Goal: Communication & Community: Answer question/provide support

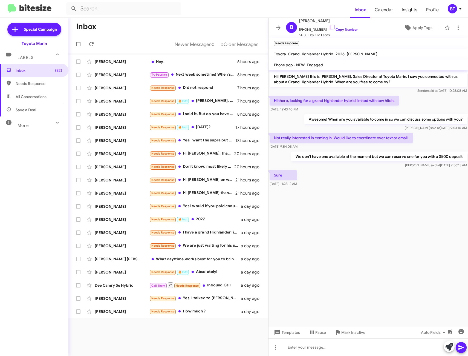
click at [364, 255] on cdk-virtual-scroll-viewport "Hi Bill this is Nathan Myler, Sales Director at Toyota Marin. I saw you connect…" at bounding box center [369, 198] width 200 height 256
click at [208, 340] on div "Inbox Newer Messages « Previous » Next Older Messages Saryu Verma Hey! 6 hours …" at bounding box center [168, 187] width 200 height 338
click at [343, 30] on link "Copy Number" at bounding box center [343, 29] width 29 height 4
click at [308, 350] on div at bounding box center [369, 347] width 200 height 18
click at [278, 29] on icon at bounding box center [278, 27] width 7 height 7
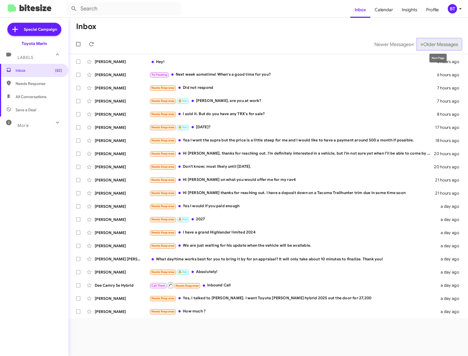
click at [442, 47] on span "Older Messages" at bounding box center [441, 44] width 35 height 6
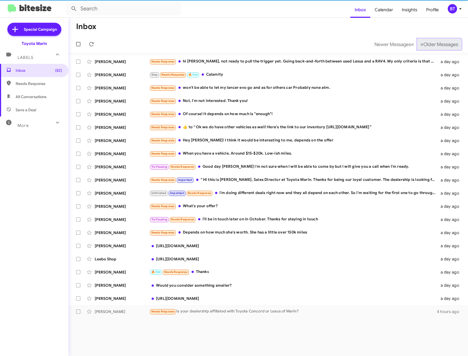
click at [442, 47] on span "Older Messages" at bounding box center [441, 44] width 35 height 6
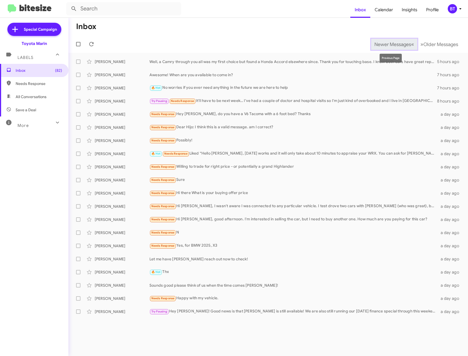
click at [399, 43] on span "Newer Messages" at bounding box center [393, 44] width 37 height 6
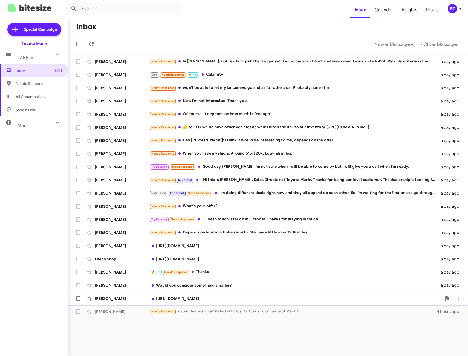
click at [229, 299] on div "https://www.toyotamarin.com/finance/apply-for-financing/" at bounding box center [296, 298] width 293 height 5
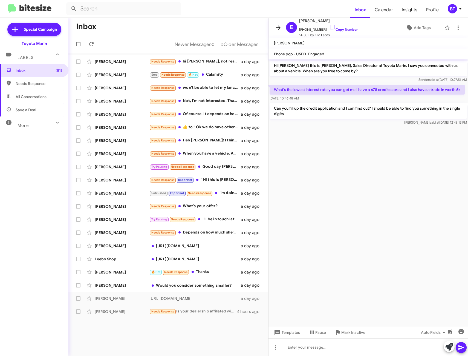
click at [279, 27] on icon at bounding box center [278, 27] width 4 height 4
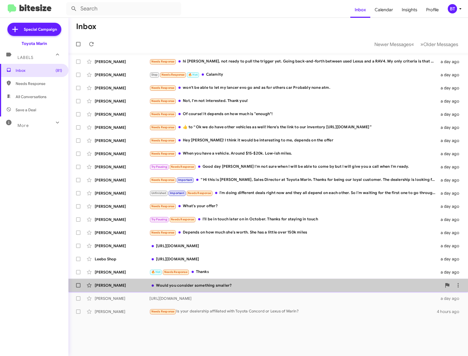
click at [249, 284] on div "Would you consider something smaller?" at bounding box center [296, 284] width 293 height 5
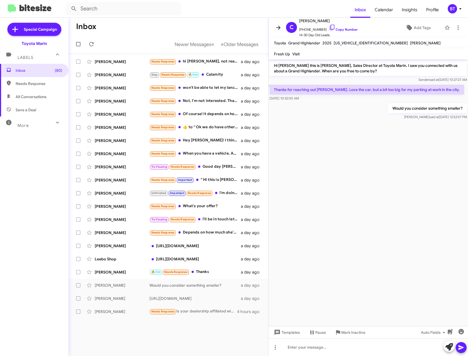
click at [275, 28] on span at bounding box center [278, 27] width 11 height 7
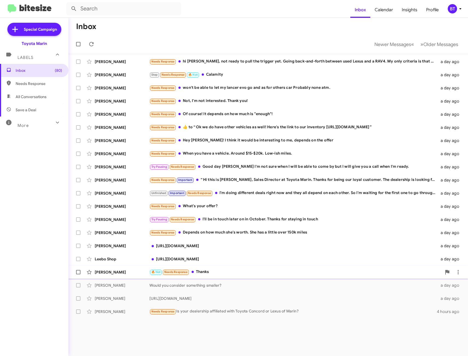
click at [225, 270] on div "🔥 Hot Needs Response Thanks" at bounding box center [296, 272] width 293 height 6
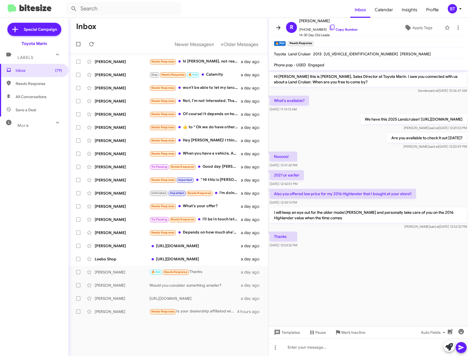
click at [279, 27] on icon at bounding box center [278, 27] width 7 height 7
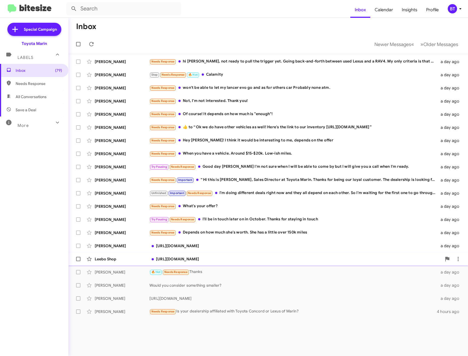
click at [223, 258] on div "[URL][DOMAIN_NAME]" at bounding box center [296, 258] width 293 height 5
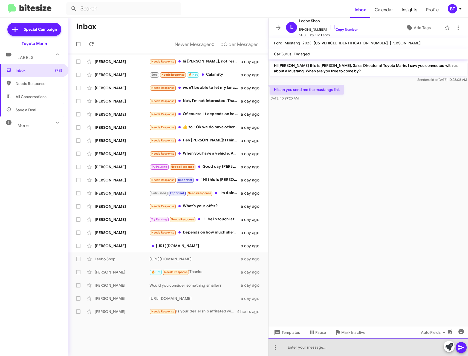
click at [326, 345] on div at bounding box center [369, 347] width 200 height 18
paste div
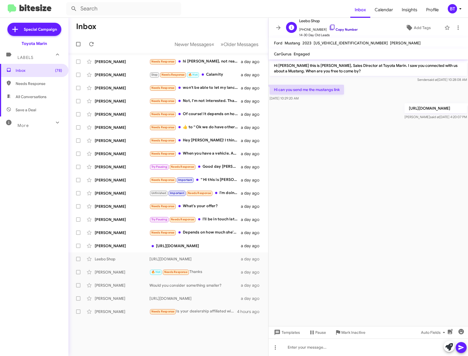
click at [345, 28] on link "Copy Number" at bounding box center [343, 29] width 29 height 4
drag, startPoint x: 274, startPoint y: 108, endPoint x: 471, endPoint y: 116, distance: 197.4
click at [468, 116] on html "Inbox Calendar Insights Profile BT Special Campaign Toyota Marin Labels Inbox (…" at bounding box center [234, 178] width 468 height 356
copy p "[URL][DOMAIN_NAME]"
click at [280, 27] on icon at bounding box center [278, 27] width 4 height 4
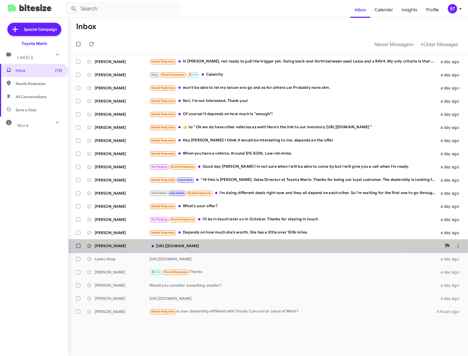
click at [263, 245] on div "https://www.toyotamarin.com/used-vehicles/" at bounding box center [296, 245] width 293 height 5
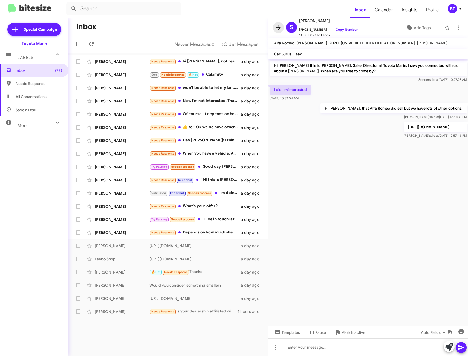
click at [280, 27] on icon at bounding box center [278, 27] width 7 height 7
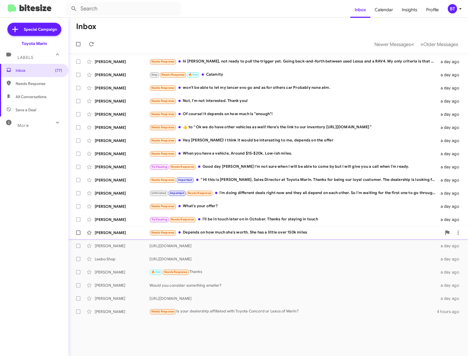
click at [261, 230] on div "Needs Response Depends on how much she's worth. She has a little over 150k miles" at bounding box center [296, 232] width 293 height 6
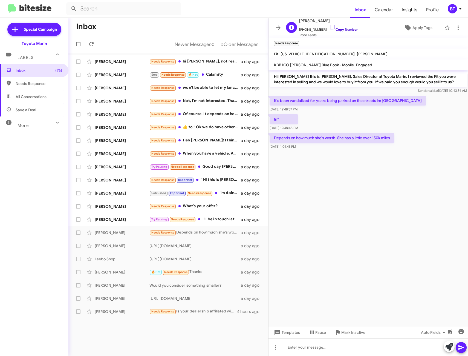
click at [346, 30] on link "Copy Number" at bounding box center [343, 29] width 29 height 4
click at [281, 26] on icon at bounding box center [278, 27] width 7 height 7
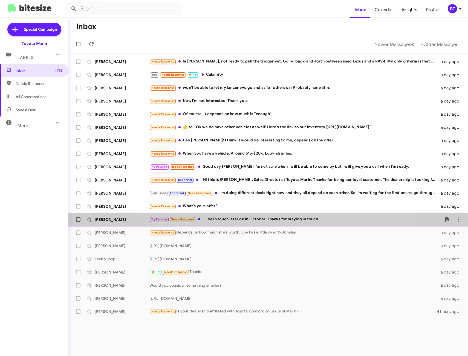
click at [272, 214] on div "Paula Radtke Try Pausing Needs Response I'll be in touch later on in October. T…" at bounding box center [268, 219] width 391 height 11
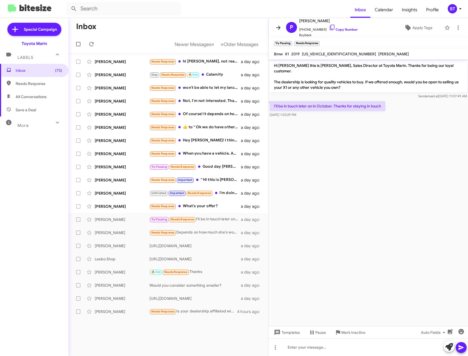
click at [279, 29] on icon at bounding box center [278, 27] width 7 height 7
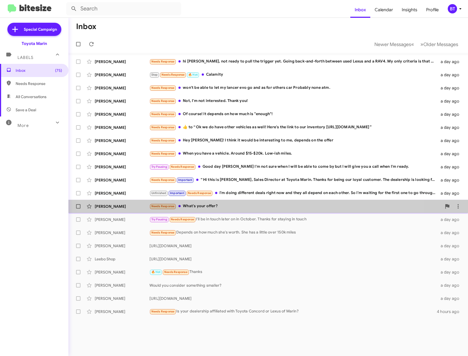
click at [238, 210] on div "James Moore Needs Response What's your offer? a day ago" at bounding box center [268, 206] width 391 height 11
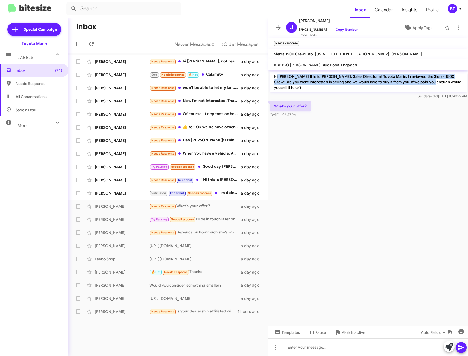
drag, startPoint x: 277, startPoint y: 76, endPoint x: 430, endPoint y: 83, distance: 153.5
click at [430, 83] on p "Hi James this is Nathan Myler, Sales Director at Toyota Marin. I reviewed the S…" at bounding box center [368, 81] width 197 height 21
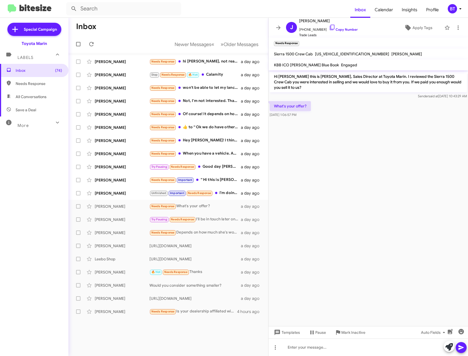
drag, startPoint x: 430, startPoint y: 83, endPoint x: 391, endPoint y: 85, distance: 39.2
click at [391, 85] on p "Hi James this is Nathan Myler, Sales Director at Toyota Marin. I reviewed the S…" at bounding box center [368, 81] width 197 height 21
click at [340, 31] on link "Copy Number" at bounding box center [343, 29] width 29 height 4
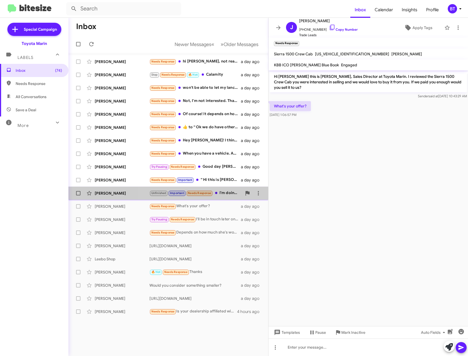
click at [230, 194] on div "Unfinished Important Needs Response I'm doing different deals right now and the…" at bounding box center [196, 193] width 93 height 6
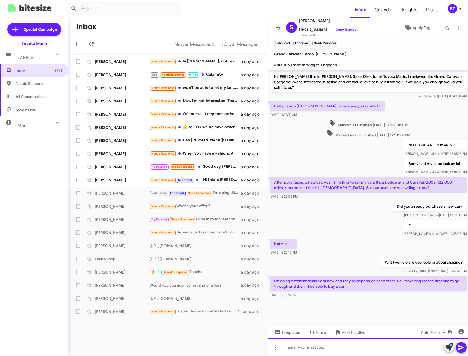
click at [300, 348] on div at bounding box center [369, 347] width 200 height 18
click at [460, 348] on icon at bounding box center [461, 347] width 7 height 7
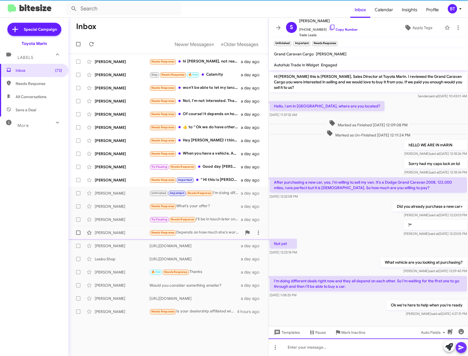
scroll to position [9, 0]
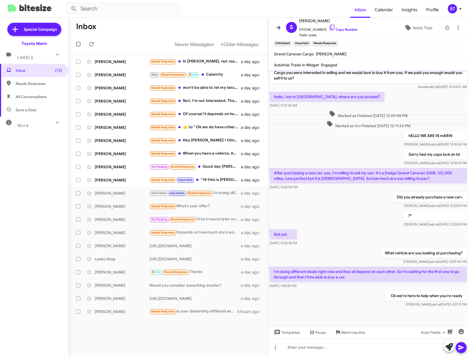
click at [277, 28] on icon at bounding box center [278, 27] width 4 height 4
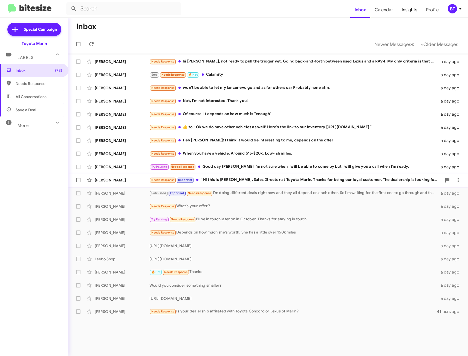
click at [250, 180] on div "Needs Response Important “ Hi this is Nathan Myler, Sales Director at Toyota Ma…" at bounding box center [296, 180] width 293 height 6
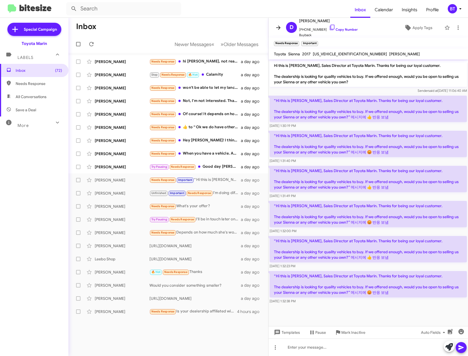
click at [278, 29] on icon at bounding box center [278, 27] width 7 height 7
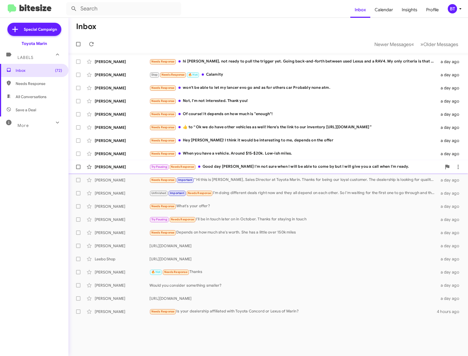
click at [237, 165] on div "Try Pausing Needs Response Good day Nathan I'm not sure when I will be able to …" at bounding box center [296, 167] width 293 height 6
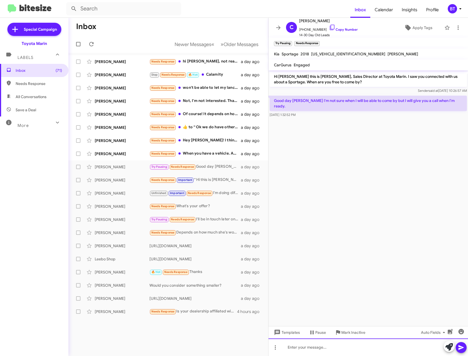
click at [301, 351] on div at bounding box center [369, 347] width 200 height 18
click at [464, 349] on icon at bounding box center [461, 347] width 7 height 7
click at [280, 30] on icon at bounding box center [278, 27] width 7 height 7
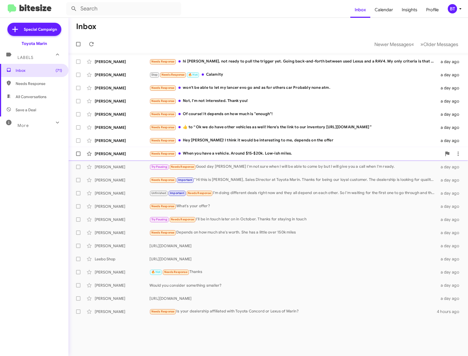
click at [266, 152] on div "Needs Response When you have a vehicle. Around $15-$20k. Low-ish miles." at bounding box center [296, 153] width 293 height 6
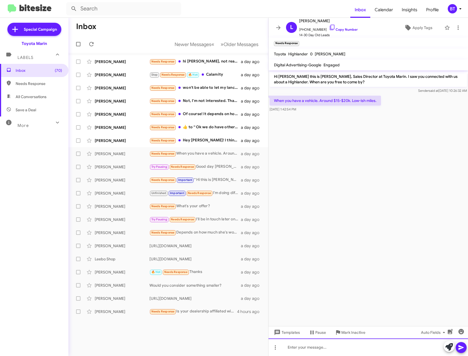
click at [308, 348] on div at bounding box center [369, 347] width 200 height 18
paste div
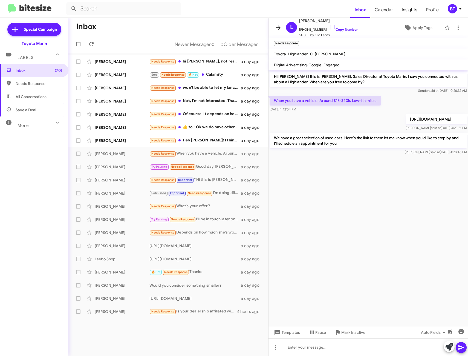
click at [278, 31] on icon at bounding box center [278, 27] width 7 height 7
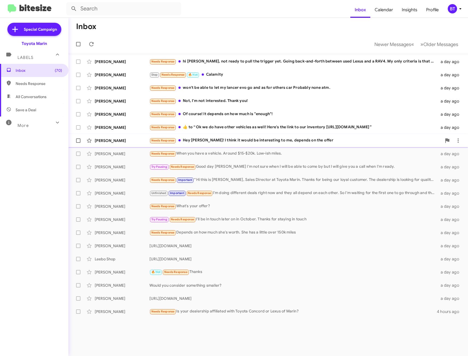
click at [242, 139] on div "Needs Response Hey Nathan! I think it would be interesting to me, depends on th…" at bounding box center [296, 140] width 293 height 6
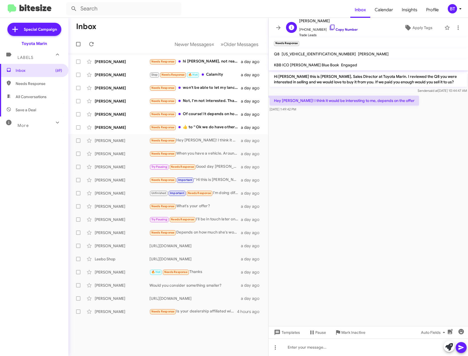
click at [344, 30] on link "Copy Number" at bounding box center [343, 29] width 29 height 4
click at [284, 332] on span "Templates" at bounding box center [286, 332] width 27 height 10
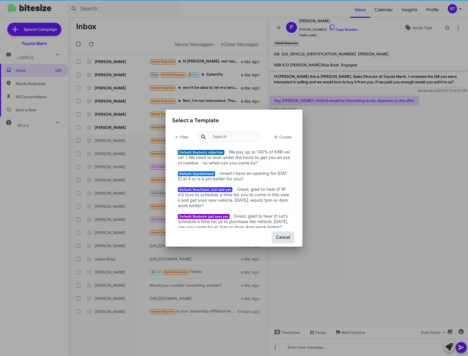
click at [283, 241] on button "Cancel" at bounding box center [283, 237] width 21 height 10
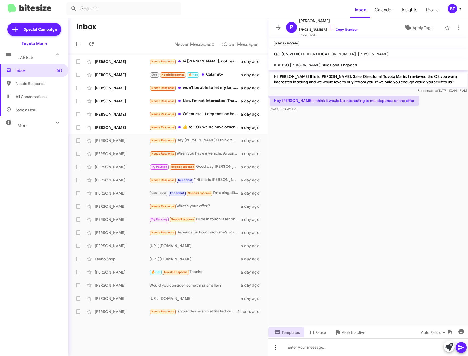
click at [274, 348] on icon at bounding box center [275, 347] width 7 height 7
click at [289, 332] on button "note" at bounding box center [287, 332] width 34 height 13
click at [315, 349] on div at bounding box center [369, 347] width 200 height 18
click at [460, 347] on icon at bounding box center [461, 347] width 7 height 7
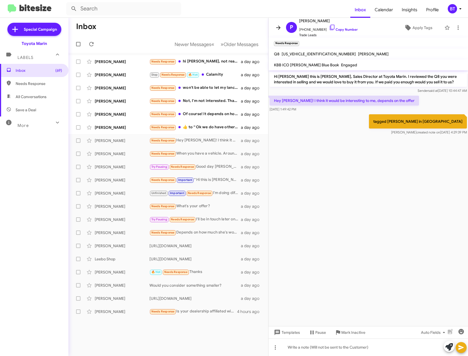
click at [278, 26] on icon at bounding box center [278, 27] width 7 height 7
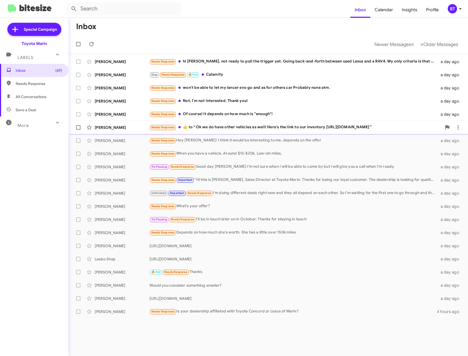
click at [247, 125] on div "Needs Response ​👍​ to “ Ok we do have other vehicles as well! Here's the link t…" at bounding box center [296, 127] width 293 height 6
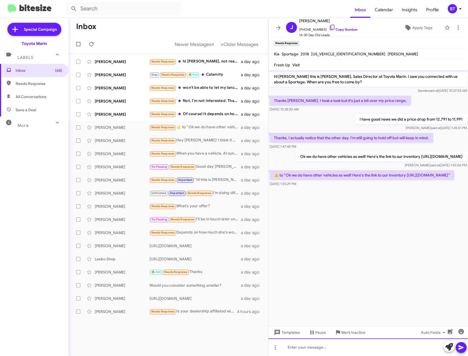
click at [302, 351] on div at bounding box center [369, 347] width 200 height 18
click at [464, 345] on icon at bounding box center [461, 347] width 7 height 7
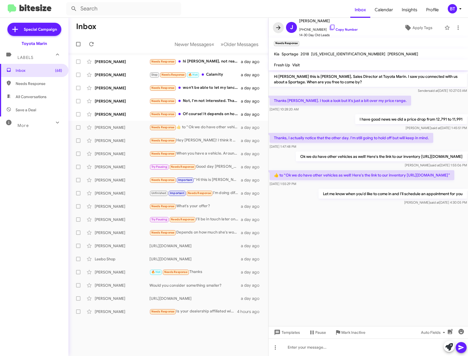
click at [278, 26] on icon at bounding box center [278, 27] width 7 height 7
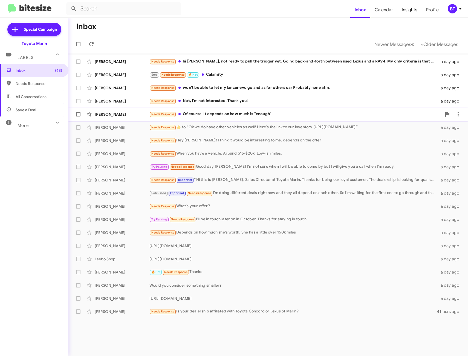
click at [223, 112] on div "Needs Response Of course! It depends on how much is "enough"!" at bounding box center [296, 114] width 293 height 6
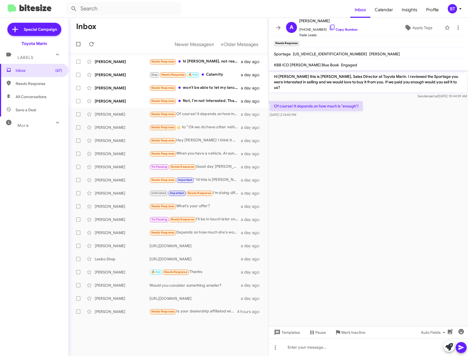
drag, startPoint x: 344, startPoint y: 29, endPoint x: 304, endPoint y: 40, distance: 41.7
click at [344, 29] on link "Copy Number" at bounding box center [343, 29] width 29 height 4
click at [274, 348] on icon at bounding box center [275, 347] width 7 height 7
click at [289, 332] on button "note" at bounding box center [287, 332] width 34 height 13
click at [298, 346] on div at bounding box center [369, 347] width 200 height 18
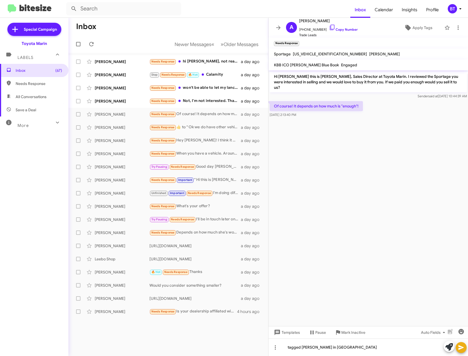
click at [464, 348] on icon at bounding box center [461, 347] width 7 height 7
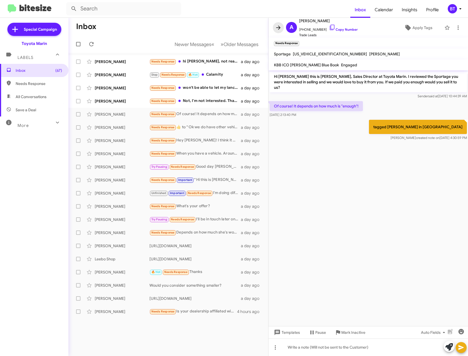
click at [279, 29] on icon at bounding box center [278, 27] width 7 height 7
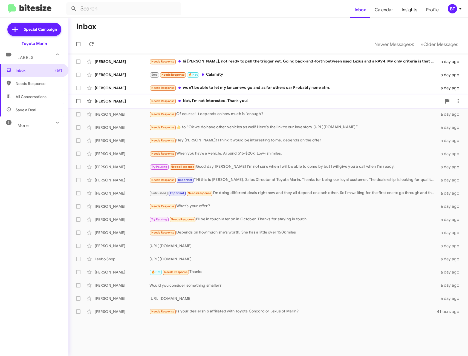
click at [234, 98] on div "Needs Response Not, I'm not interested. Thank you!" at bounding box center [296, 101] width 293 height 6
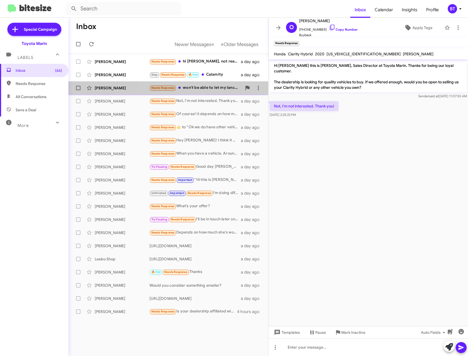
click at [217, 87] on div "Needs Response won't be able to let my lancer evo go and as for others car Prob…" at bounding box center [196, 88] width 93 height 6
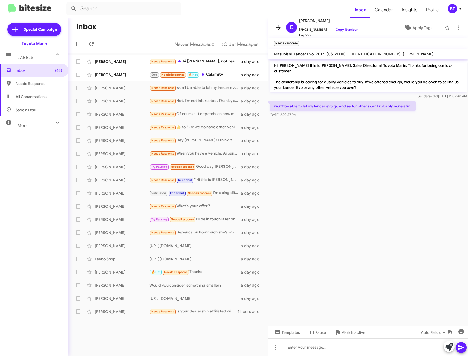
click at [279, 28] on icon at bounding box center [278, 27] width 7 height 7
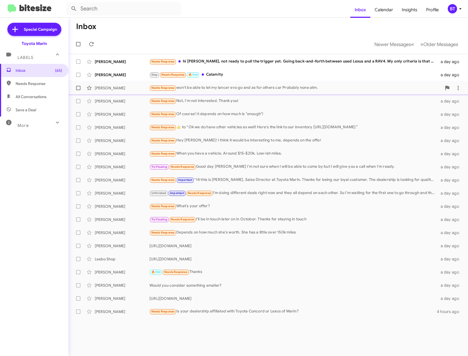
click at [285, 84] on div "Chong Vang Needs Response won't be able to let my lancer evo go and as for othe…" at bounding box center [268, 87] width 391 height 11
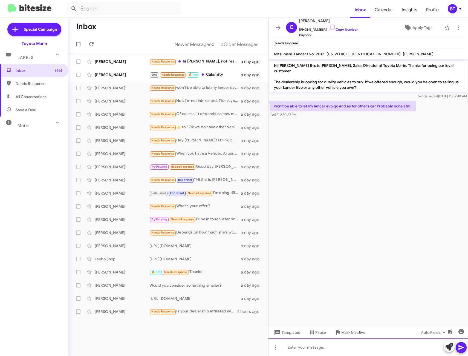
click at [325, 346] on div at bounding box center [369, 347] width 200 height 18
click at [279, 25] on icon at bounding box center [278, 27] width 7 height 7
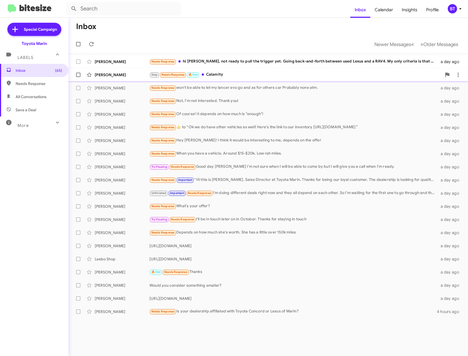
click at [230, 76] on div "Stop Needs Response 🔥 Hot Calamity" at bounding box center [296, 74] width 293 height 6
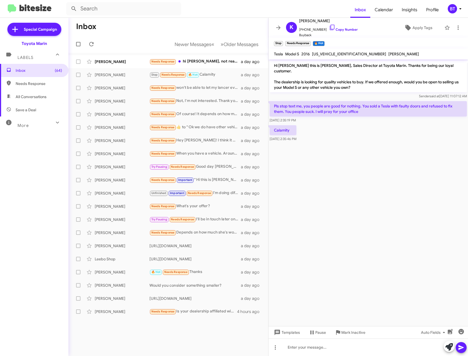
drag, startPoint x: 392, startPoint y: 180, endPoint x: 379, endPoint y: 177, distance: 13.7
click at [392, 180] on cdk-virtual-scroll-viewport "Hi Kizito this is Nathan Myler, Sales Director at Toyota Marin. Thanks for bein…" at bounding box center [369, 192] width 200 height 266
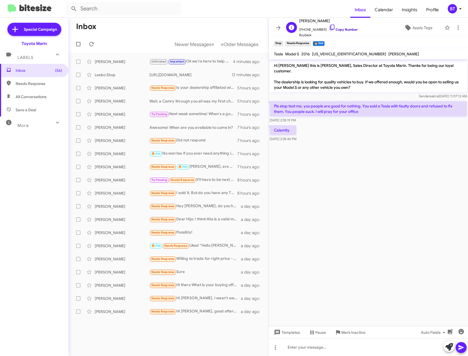
click at [329, 28] on icon at bounding box center [332, 27] width 7 height 7
click at [278, 28] on icon at bounding box center [278, 27] width 4 height 4
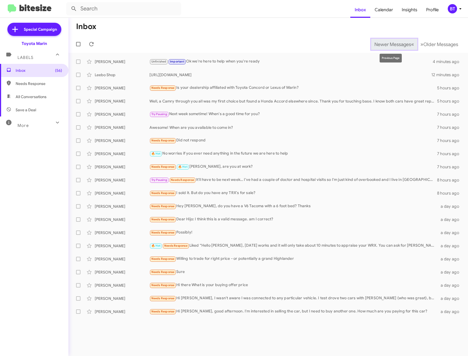
click at [399, 47] on span "Newer Messages" at bounding box center [393, 44] width 37 height 6
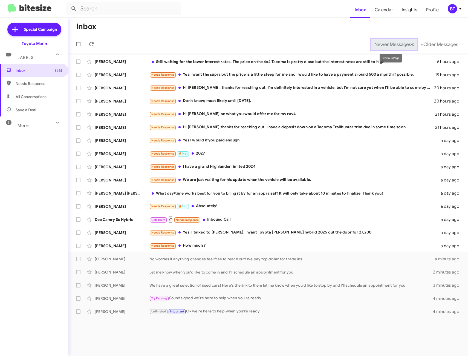
click at [400, 43] on span "Newer Messages" at bounding box center [393, 44] width 37 height 6
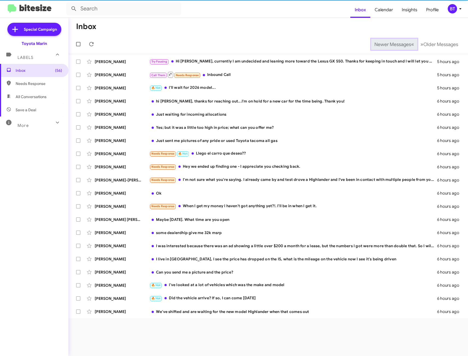
click at [404, 44] on span "Newer Messages" at bounding box center [393, 44] width 37 height 6
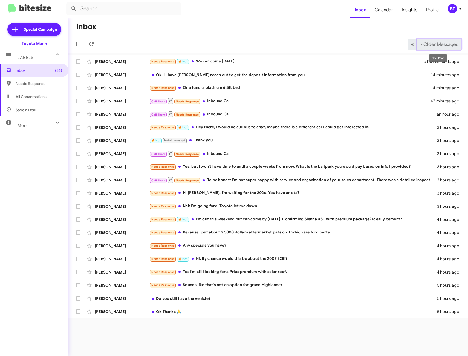
click at [440, 44] on span "Older Messages" at bounding box center [441, 44] width 35 height 6
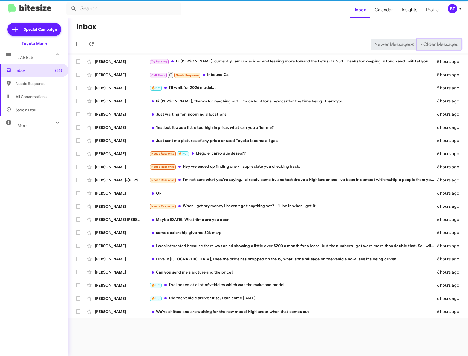
click at [440, 44] on span "Older Messages" at bounding box center [441, 44] width 35 height 6
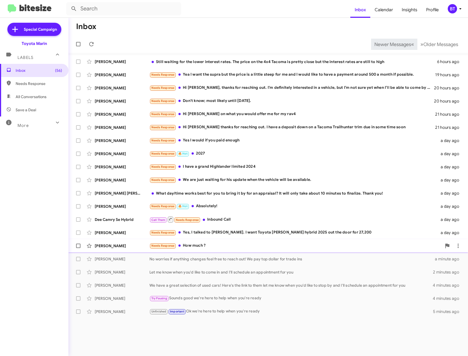
click at [256, 246] on div "Needs Response How much ?" at bounding box center [296, 245] width 293 height 6
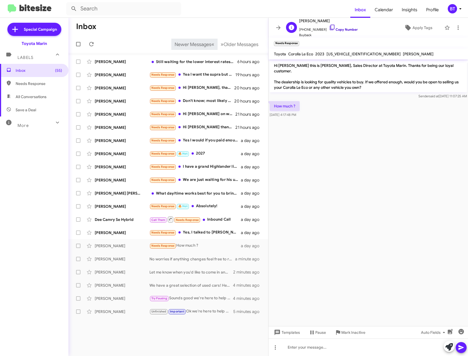
click at [339, 30] on link "Copy Number" at bounding box center [343, 29] width 29 height 4
click at [276, 27] on icon at bounding box center [278, 27] width 7 height 7
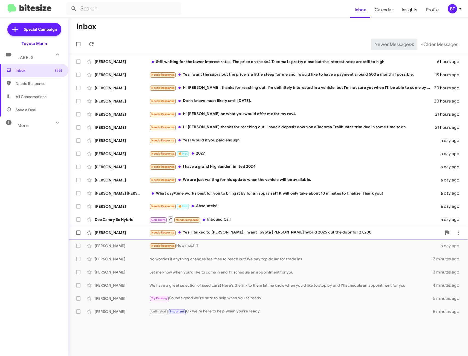
click at [271, 233] on div "Needs Response Yes, I talked to [PERSON_NAME]. I want Toyota [PERSON_NAME] hybr…" at bounding box center [296, 232] width 293 height 6
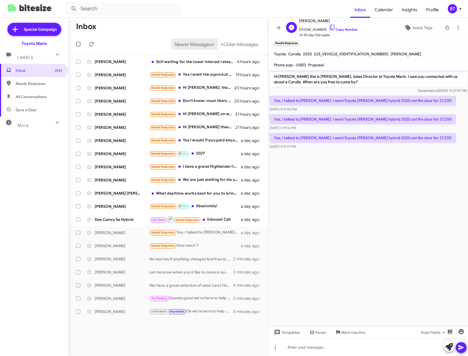
drag, startPoint x: 343, startPoint y: 31, endPoint x: 339, endPoint y: 36, distance: 6.5
click at [343, 31] on link "Copy Number" at bounding box center [343, 29] width 29 height 4
click at [298, 351] on div at bounding box center [369, 347] width 200 height 18
click at [275, 347] on icon at bounding box center [275, 347] width 7 height 7
click at [286, 334] on button "note" at bounding box center [287, 332] width 34 height 13
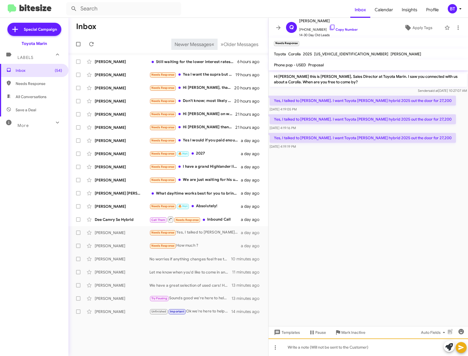
click at [302, 351] on div at bounding box center [369, 347] width 200 height 18
click at [462, 346] on icon at bounding box center [461, 347] width 7 height 7
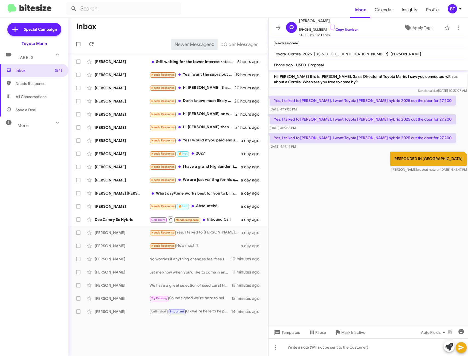
click at [190, 335] on div "Inbox Newer Messages « Previous » Next Older Messages [PERSON_NAME] Still waiti…" at bounding box center [168, 187] width 200 height 338
click at [277, 29] on icon at bounding box center [278, 27] width 7 height 7
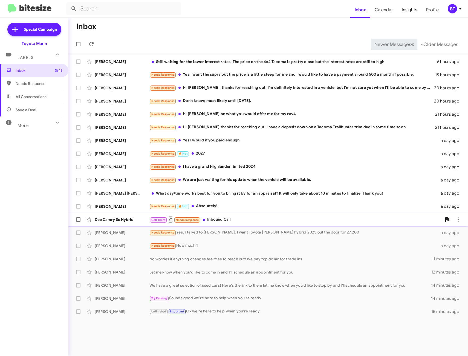
click at [244, 221] on div "Call Them Needs Response Inbound Call" at bounding box center [296, 219] width 293 height 7
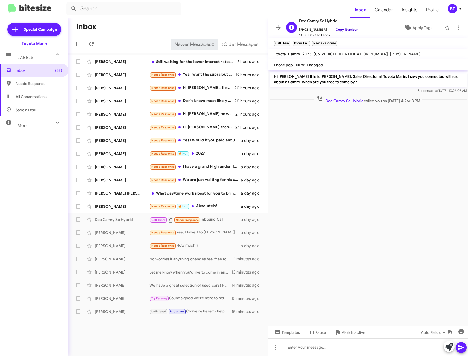
click at [342, 29] on link "Copy Number" at bounding box center [343, 29] width 29 height 4
drag, startPoint x: 277, startPoint y: 28, endPoint x: 274, endPoint y: 56, distance: 27.8
click at [277, 28] on icon at bounding box center [278, 27] width 7 height 7
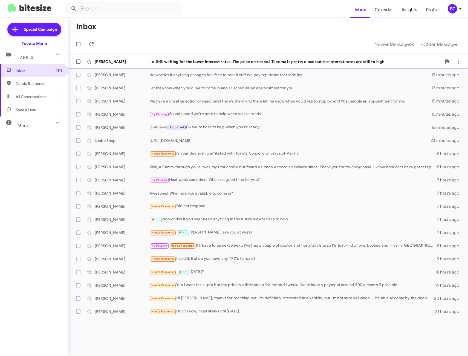
click at [280, 68] on span "Troy Ibbeson Still waiting for the lower interest rates. The price on the 4x4 T…" at bounding box center [268, 61] width 400 height 13
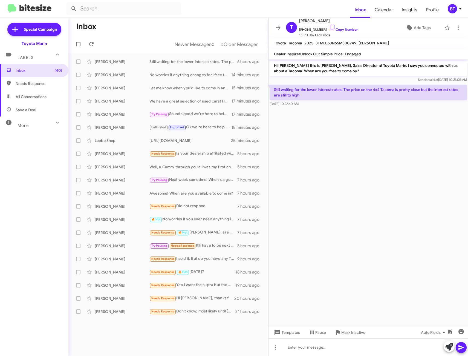
click at [182, 31] on mat-toolbar-row "Inbox" at bounding box center [168, 27] width 200 height 18
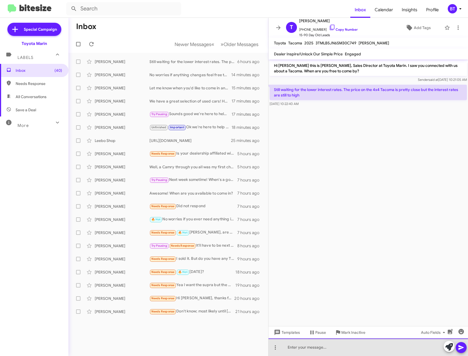
click at [317, 349] on div at bounding box center [369, 347] width 200 height 18
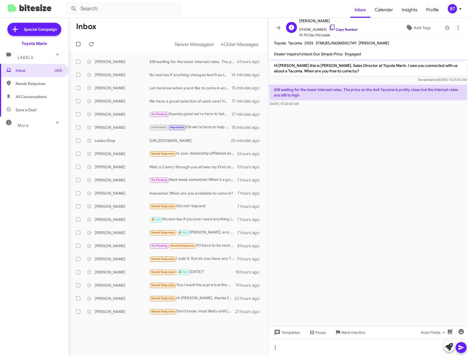
click at [338, 27] on link "Copy Number" at bounding box center [343, 29] width 29 height 4
click at [307, 349] on div at bounding box center [369, 347] width 200 height 18
click at [463, 346] on icon at bounding box center [461, 347] width 7 height 7
click at [277, 27] on icon at bounding box center [278, 27] width 4 height 4
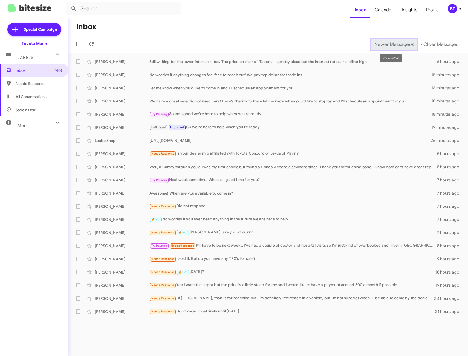
click at [375, 42] on span "Newer Messages" at bounding box center [393, 44] width 37 height 6
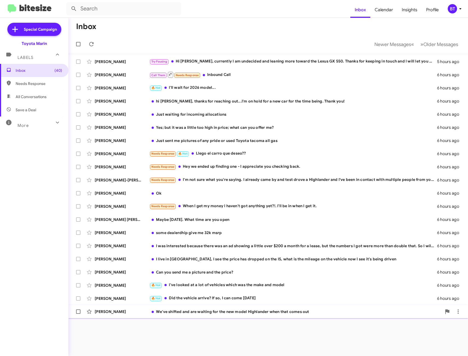
click at [252, 313] on div "We've shifted and are waiting for the new model Highlander when that comes out" at bounding box center [296, 311] width 293 height 5
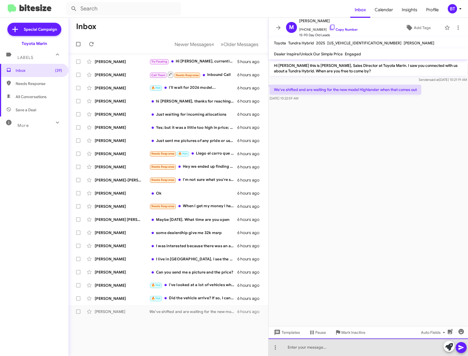
click at [324, 350] on div at bounding box center [369, 347] width 200 height 18
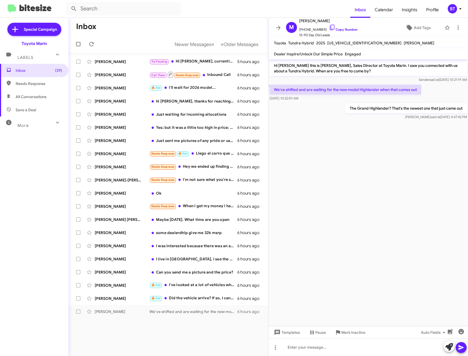
drag, startPoint x: 280, startPoint y: 27, endPoint x: 282, endPoint y: 37, distance: 9.7
click at [280, 27] on icon at bounding box center [278, 27] width 7 height 7
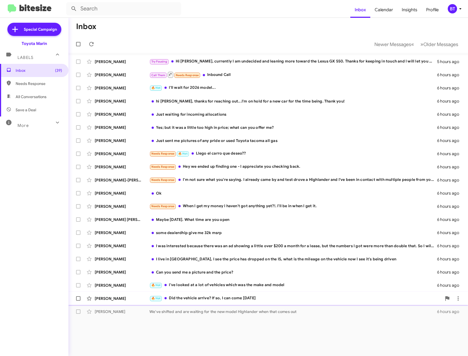
click at [241, 300] on div "🔥 Hot Did the vehicle arrive? If so, I can come Sunday" at bounding box center [296, 298] width 293 height 6
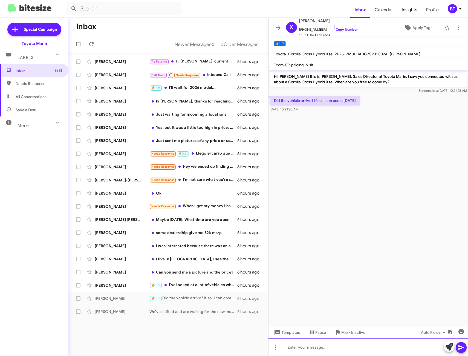
click at [299, 350] on div at bounding box center [369, 347] width 200 height 18
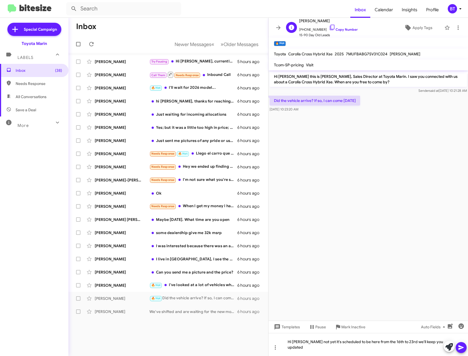
drag, startPoint x: 343, startPoint y: 29, endPoint x: 329, endPoint y: 34, distance: 15.3
click at [343, 29] on link "Copy Number" at bounding box center [343, 29] width 29 height 4
click at [461, 349] on icon at bounding box center [461, 347] width 7 height 7
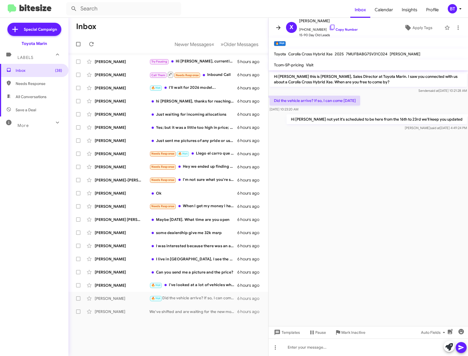
click at [274, 27] on span at bounding box center [278, 27] width 11 height 7
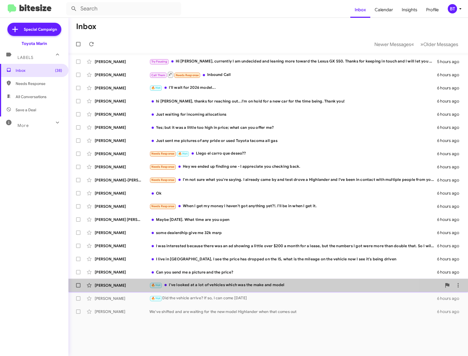
click at [235, 280] on div "Jeffrey Sutton 🔥 Hot I've looked at a lot of vehicles which was the make and mo…" at bounding box center [268, 285] width 391 height 11
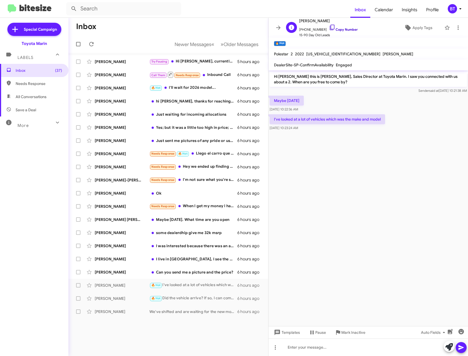
click at [347, 30] on link "Copy Number" at bounding box center [343, 29] width 29 height 4
click at [440, 167] on cdk-virtual-scroll-viewport "Hi Jeffrey this is Nathan Myler, Sales Director at Toyota Marin. I saw you conn…" at bounding box center [369, 198] width 200 height 256
drag, startPoint x: 280, startPoint y: 28, endPoint x: 281, endPoint y: 37, distance: 9.1
click at [280, 29] on icon at bounding box center [278, 27] width 7 height 7
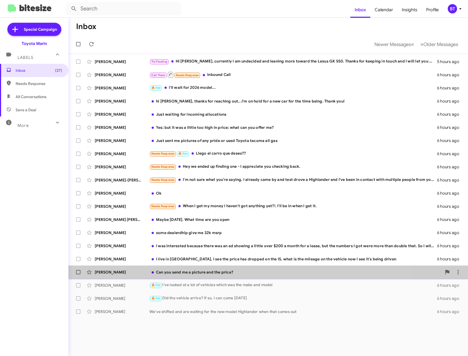
click at [196, 270] on div "Can you send me a picture and the price?" at bounding box center [296, 271] width 293 height 5
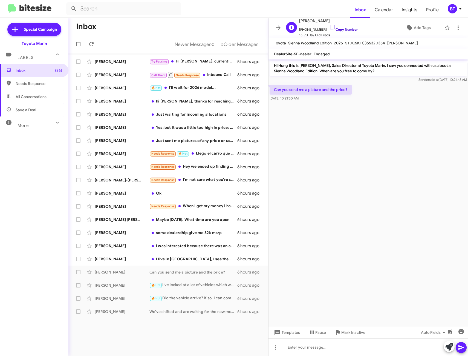
click at [346, 29] on link "Copy Number" at bounding box center [343, 29] width 29 height 4
drag, startPoint x: 277, startPoint y: 28, endPoint x: 258, endPoint y: 113, distance: 86.9
click at [277, 28] on icon at bounding box center [278, 27] width 4 height 4
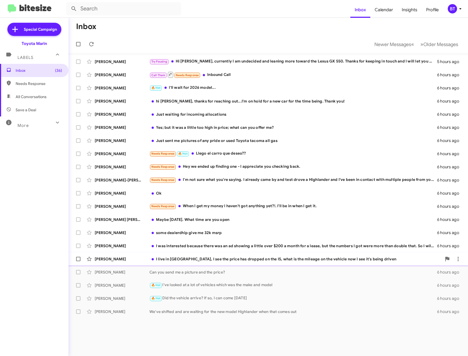
click at [257, 259] on div "I live in [GEOGRAPHIC_DATA], I see the price has dropped on the IS, what is the…" at bounding box center [296, 258] width 293 height 5
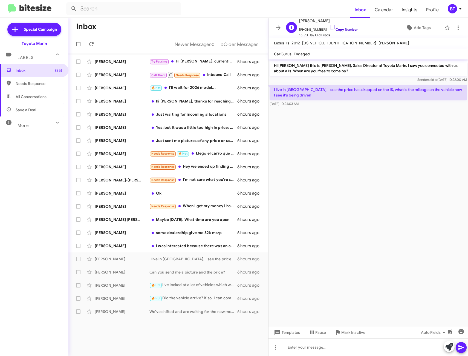
click at [347, 29] on link "Copy Number" at bounding box center [343, 29] width 29 height 4
click at [309, 349] on div at bounding box center [369, 347] width 200 height 18
click at [281, 27] on icon at bounding box center [278, 27] width 7 height 7
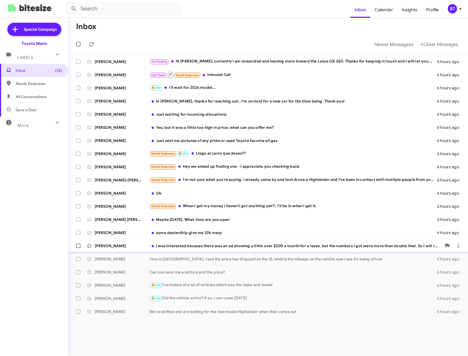
click at [233, 245] on div "I was interested because there was an ad showing a little over $200 a month for…" at bounding box center [296, 245] width 293 height 5
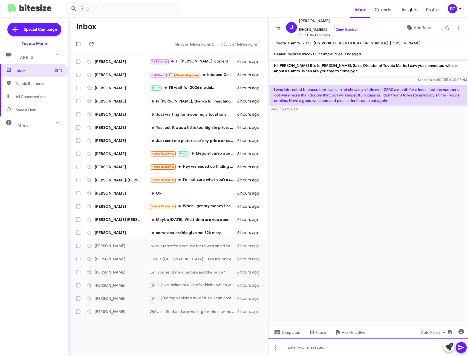
click at [302, 349] on div at bounding box center [369, 347] width 200 height 18
click at [463, 348] on icon at bounding box center [461, 347] width 7 height 7
click at [277, 30] on icon at bounding box center [278, 27] width 7 height 7
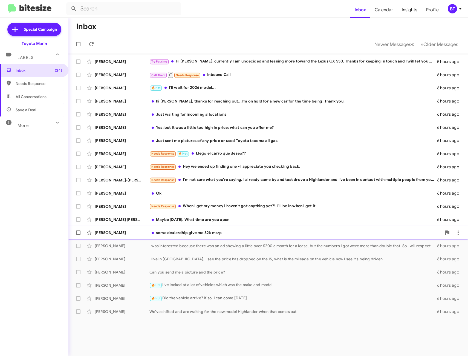
click at [241, 231] on div "some dealerdhip give me 32k msrp" at bounding box center [296, 232] width 293 height 5
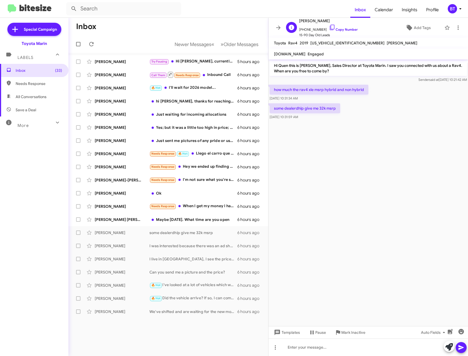
click at [341, 30] on link "Copy Number" at bounding box center [343, 29] width 29 height 4
click at [276, 349] on icon at bounding box center [275, 347] width 1 height 4
click at [288, 337] on button "note" at bounding box center [287, 332] width 34 height 13
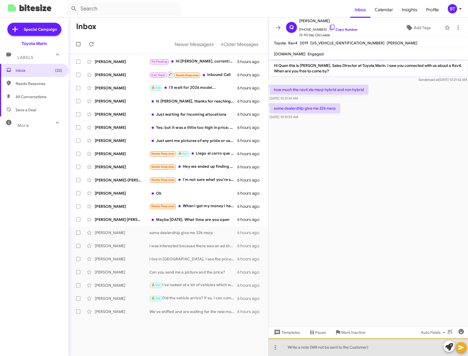
click at [310, 347] on div at bounding box center [369, 347] width 200 height 18
click at [309, 346] on div at bounding box center [369, 347] width 200 height 18
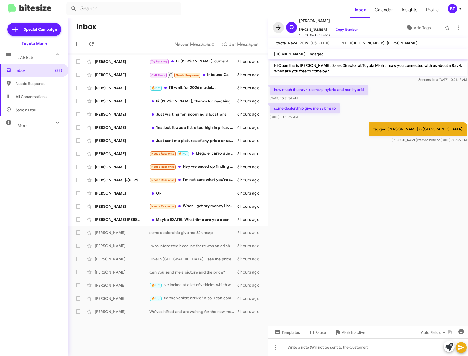
click at [278, 27] on icon at bounding box center [278, 27] width 7 height 7
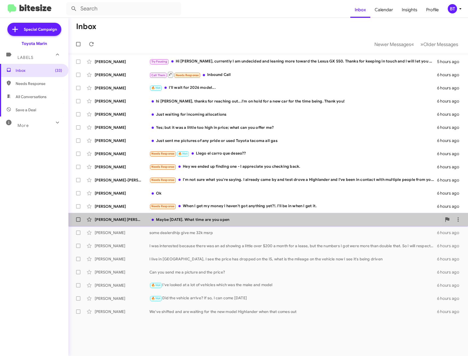
click at [247, 223] on div "Kramer Kramer Maybe Sunday. What time are you open 6 hours ago" at bounding box center [268, 219] width 391 height 11
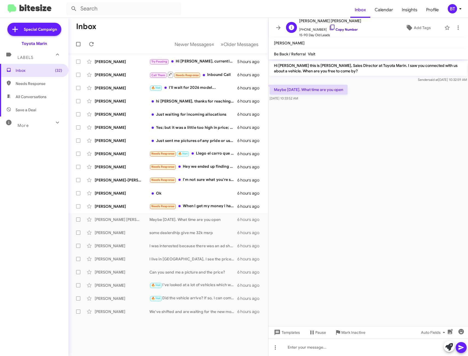
click at [345, 27] on link "Copy Number" at bounding box center [343, 29] width 29 height 4
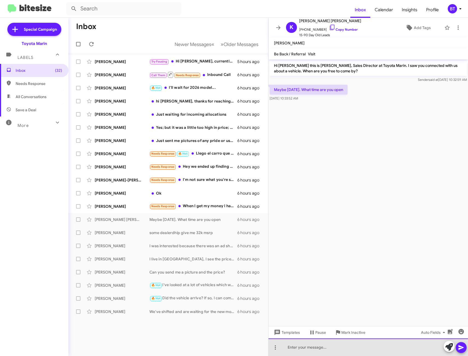
click at [310, 350] on div at bounding box center [369, 347] width 200 height 18
